Goal: Browse casually: Explore the website without a specific task or goal

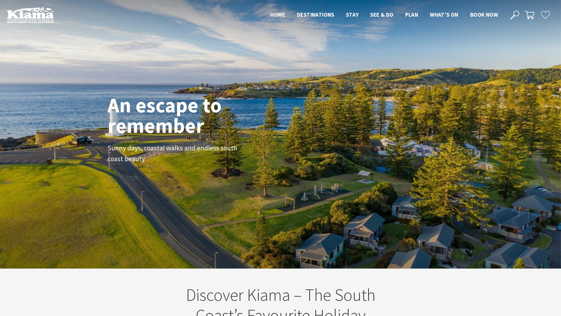
scroll to position [90, 557]
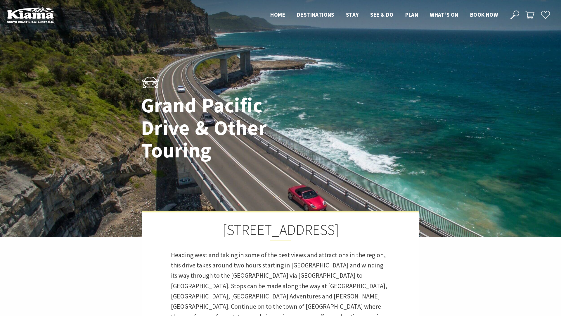
scroll to position [3, 3]
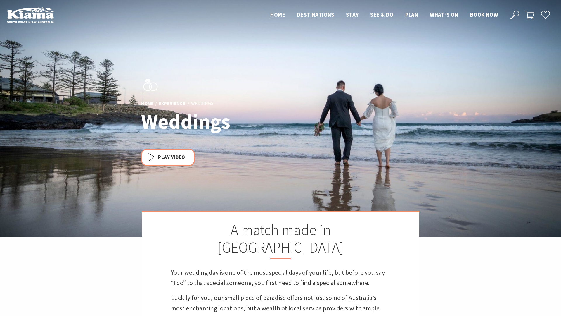
scroll to position [207, 560]
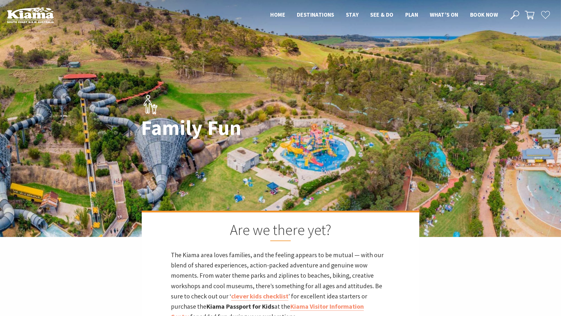
scroll to position [3, 3]
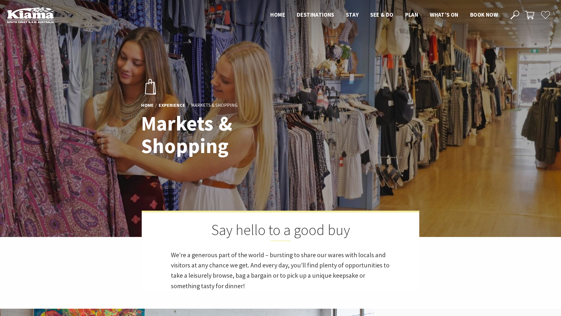
scroll to position [152, 560]
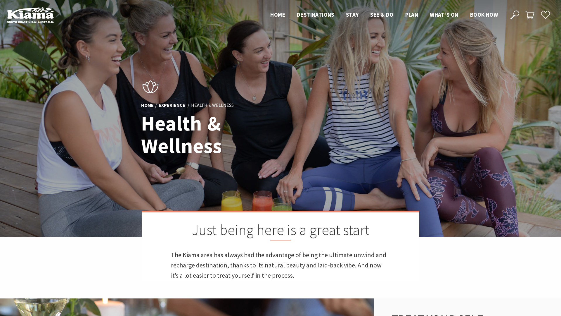
scroll to position [6, 3]
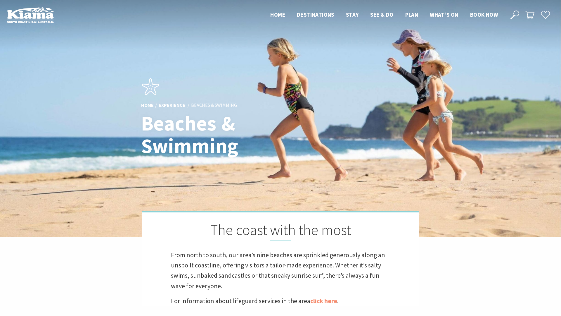
scroll to position [199, 560]
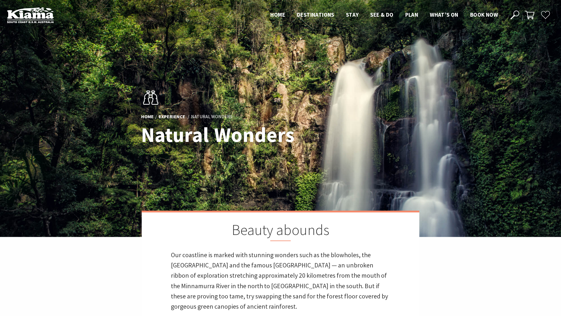
scroll to position [295, 349]
